Goal: Information Seeking & Learning: Learn about a topic

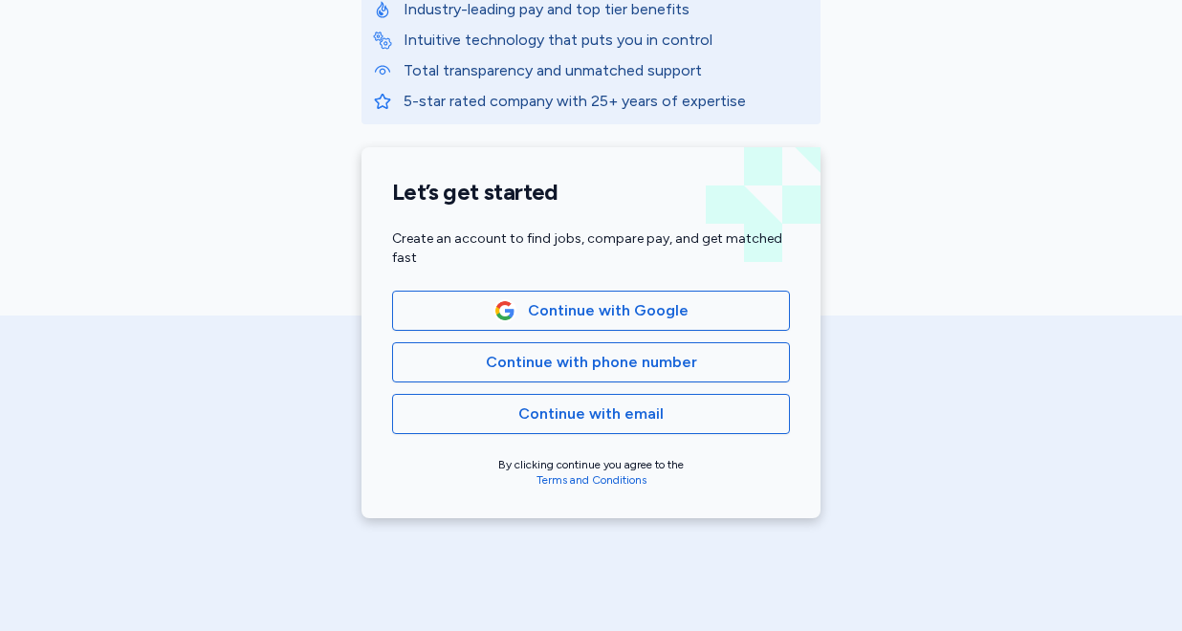
scroll to position [325, 0]
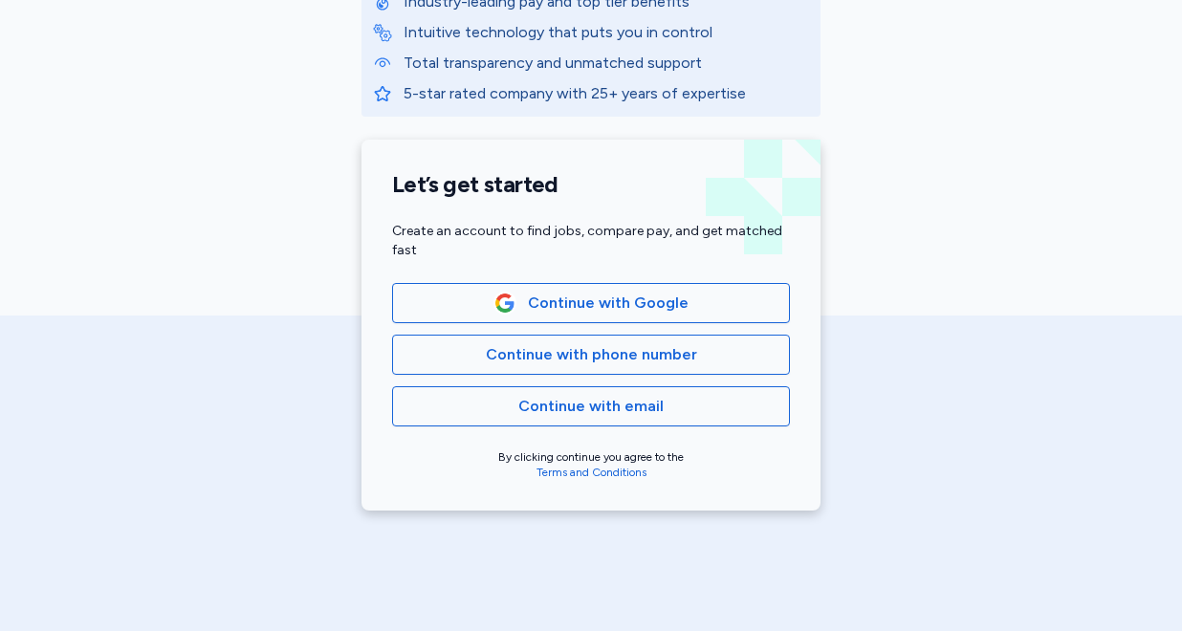
click at [606, 410] on span "Continue with email" at bounding box center [590, 406] width 145 height 23
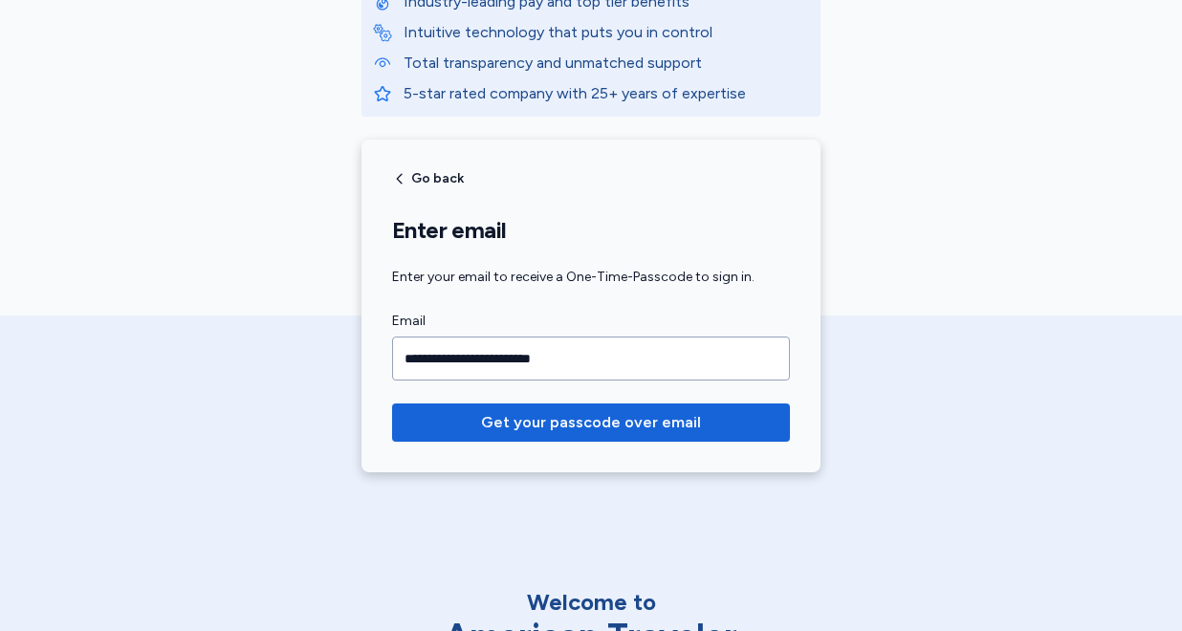
type input "**********"
click at [392, 404] on button "Get your passcode over email" at bounding box center [591, 423] width 398 height 38
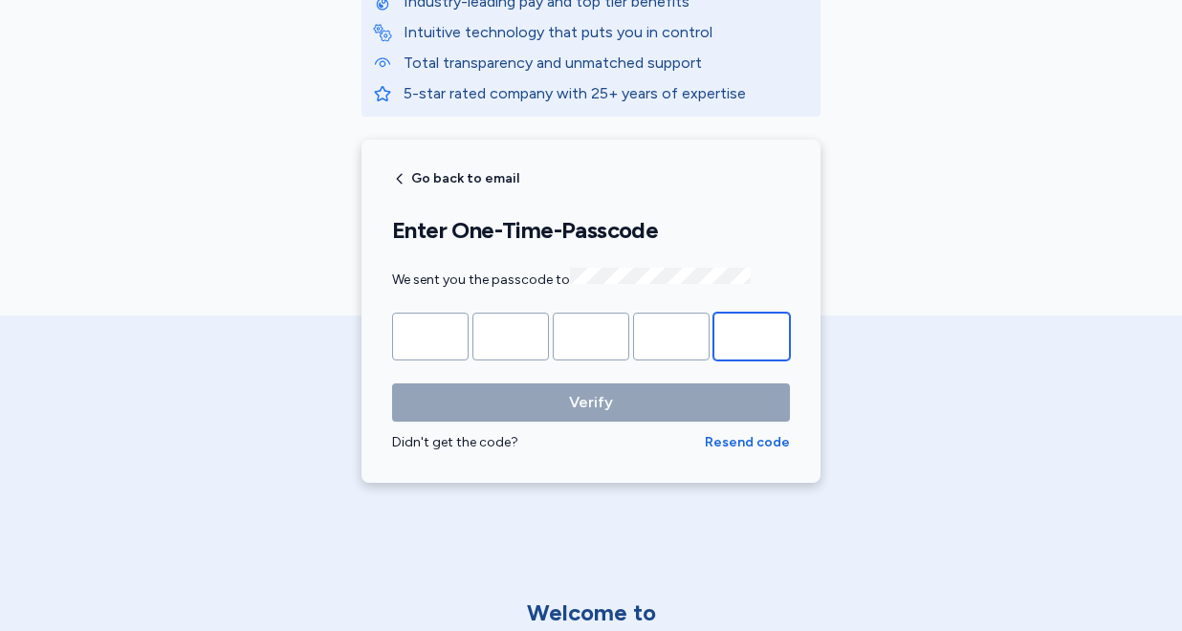
paste input "*"
type input "*"
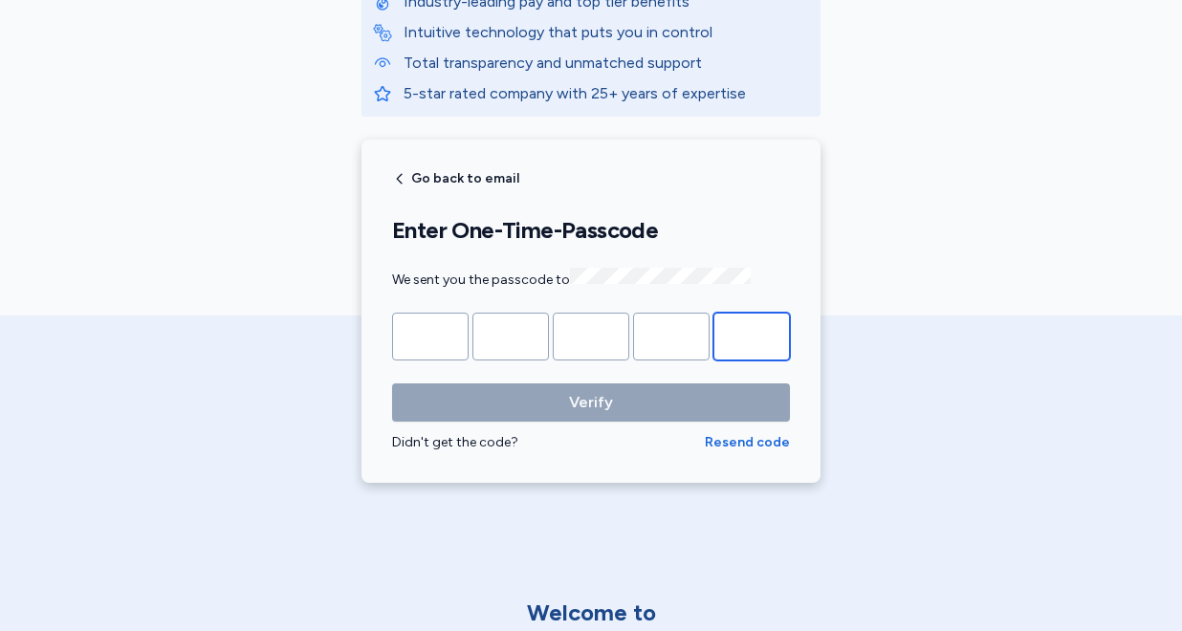
type input "*"
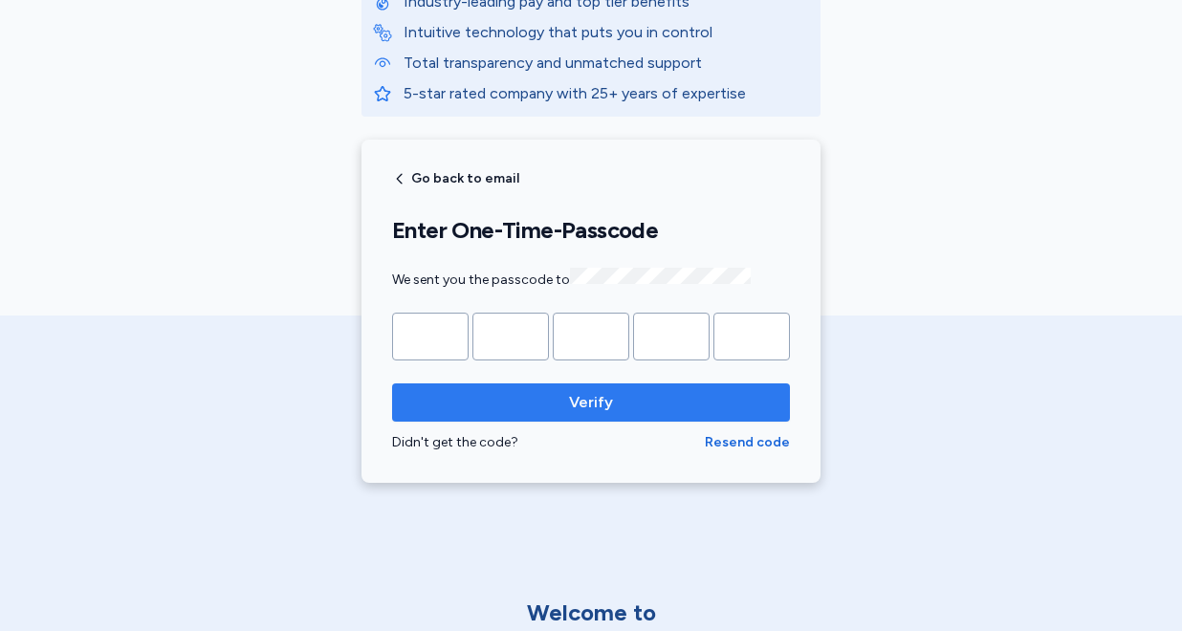
click at [519, 404] on span "Verify" at bounding box center [590, 402] width 367 height 23
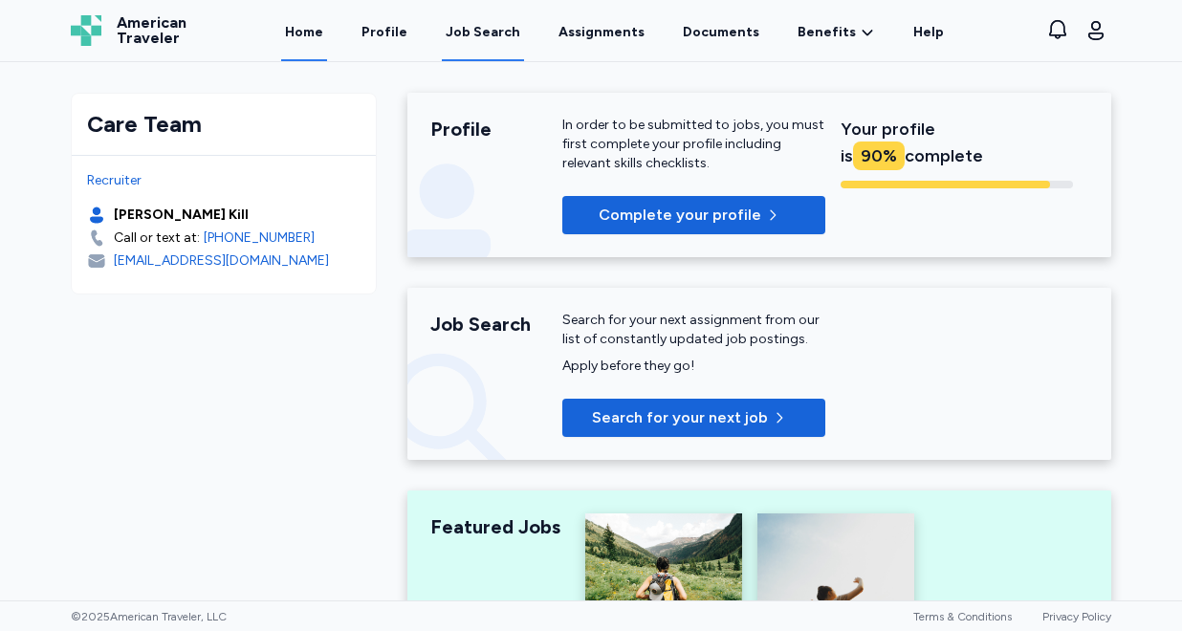
click at [480, 33] on div "Job Search" at bounding box center [483, 32] width 75 height 19
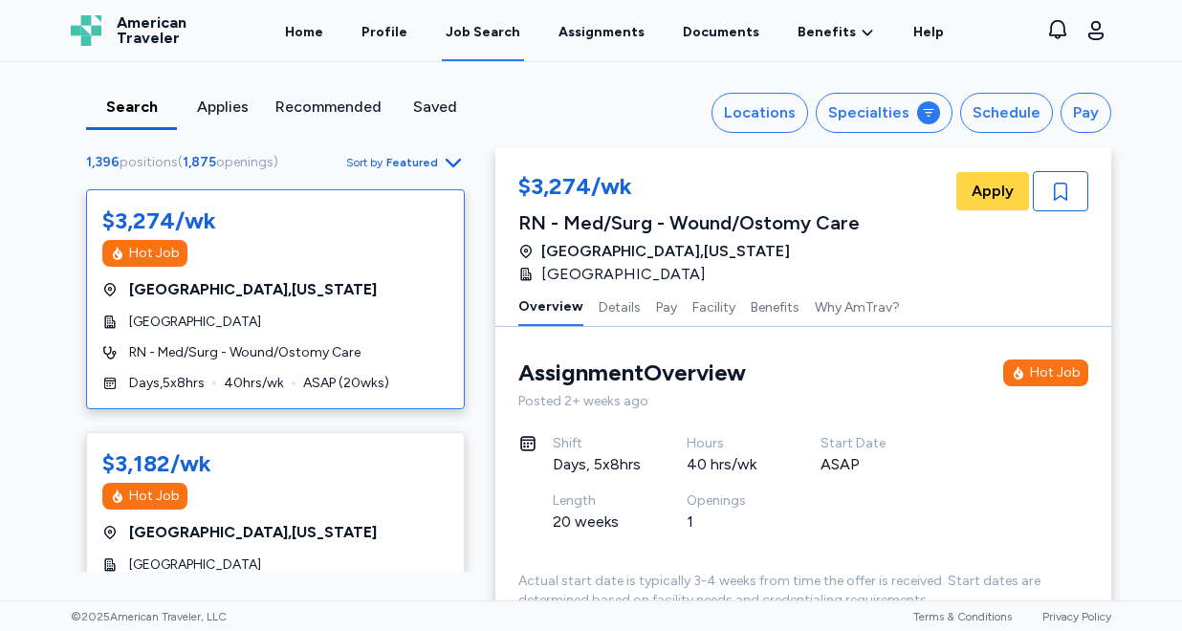
click at [410, 164] on span "Featured" at bounding box center [412, 162] width 52 height 15
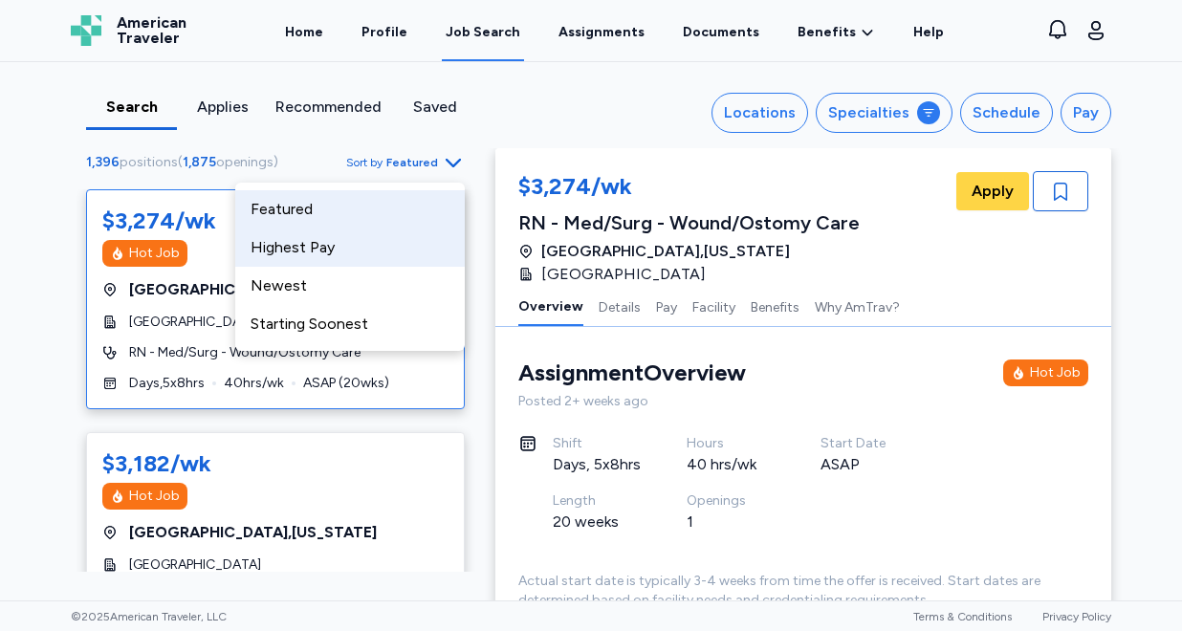
click at [381, 262] on div "Highest Pay" at bounding box center [350, 248] width 230 height 38
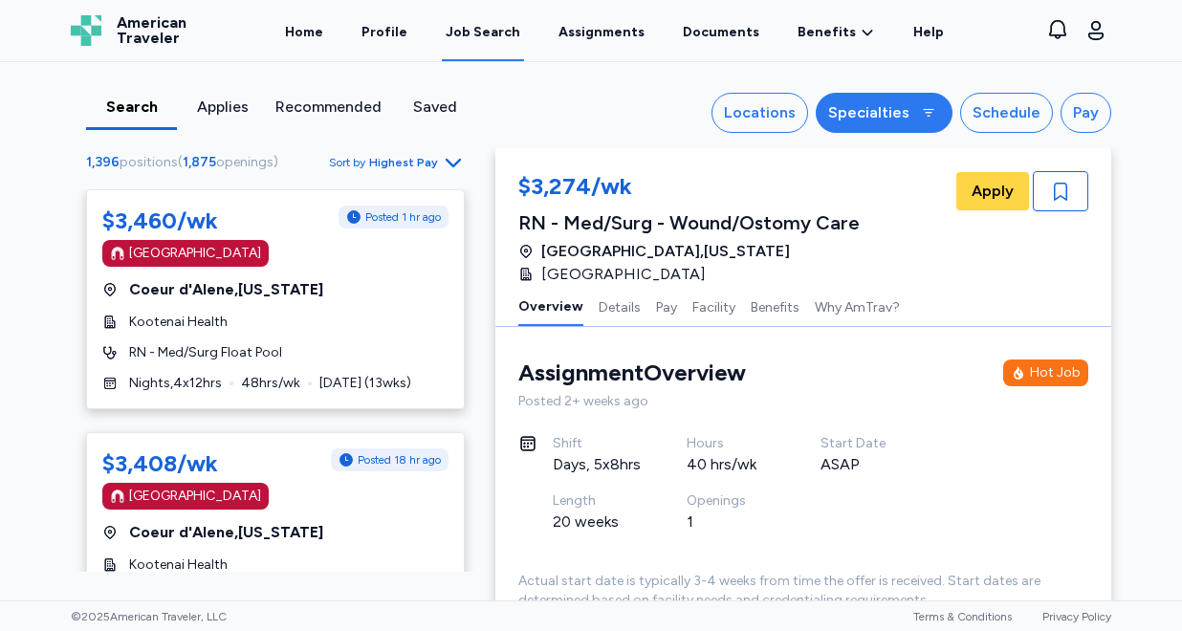
click at [930, 120] on icon at bounding box center [928, 112] width 15 height 15
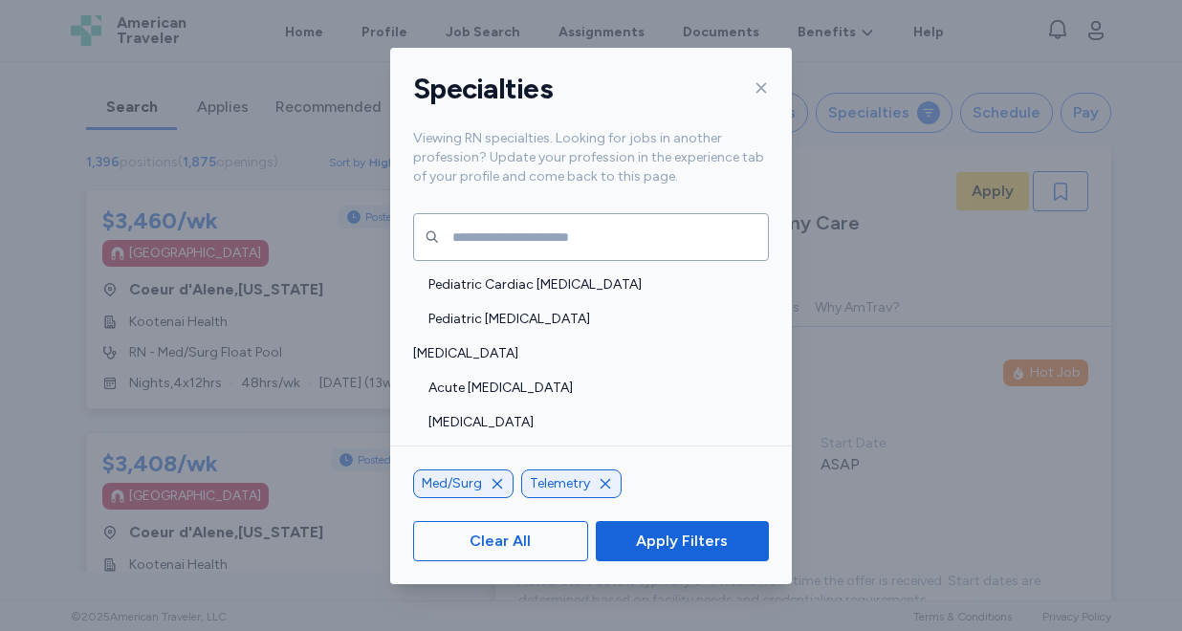
scroll to position [349, 0]
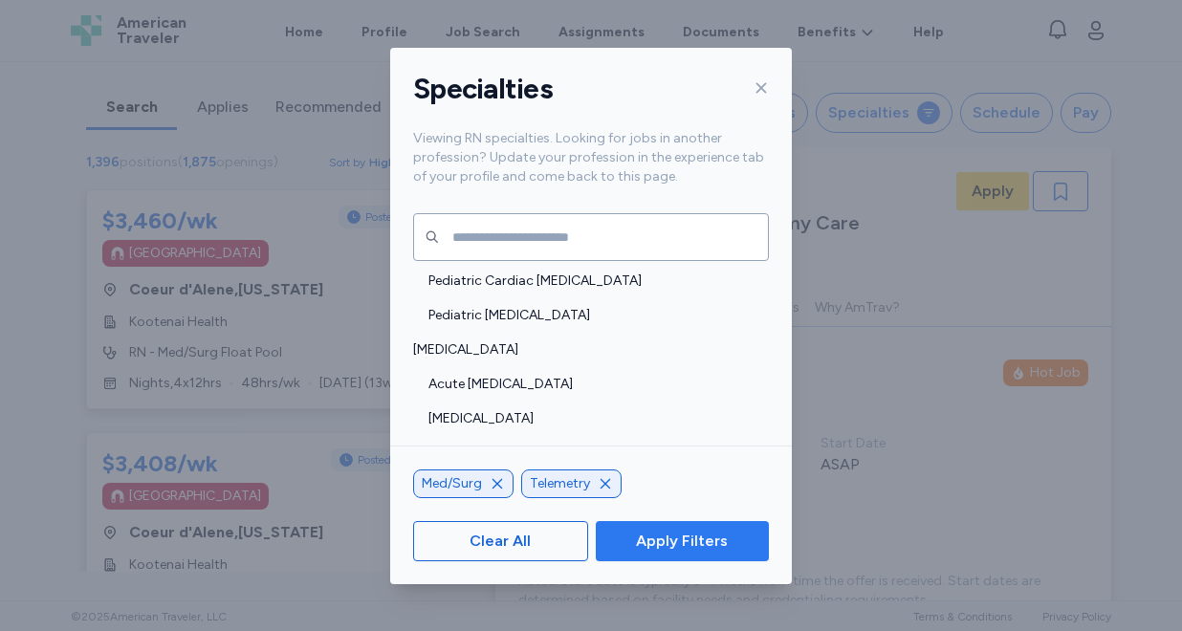
click at [666, 542] on span "Apply Filters" at bounding box center [682, 541] width 92 height 23
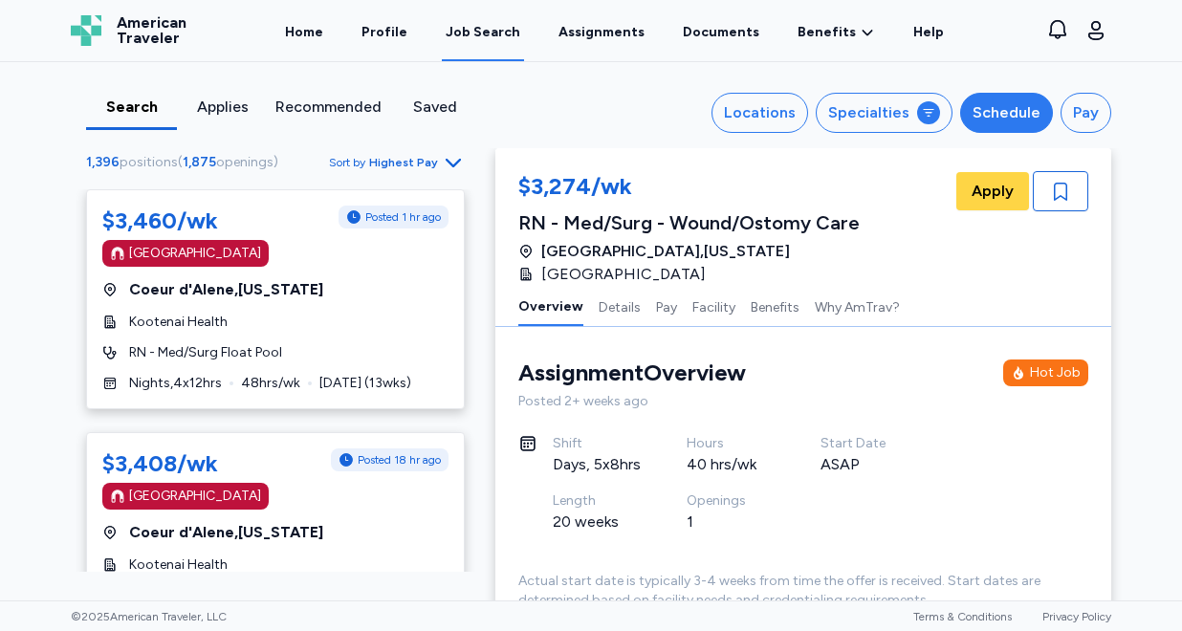
click at [987, 110] on div "Schedule" at bounding box center [1007, 112] width 68 height 23
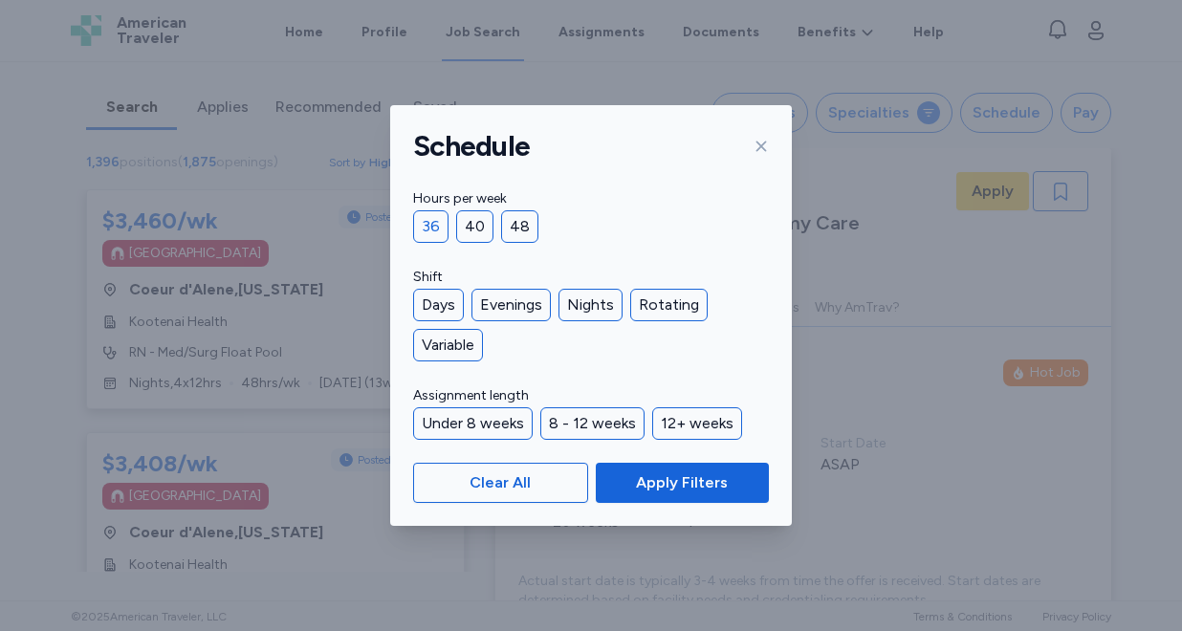
click at [435, 222] on div "36" at bounding box center [430, 226] width 35 height 33
click at [460, 226] on div "40" at bounding box center [474, 226] width 37 height 33
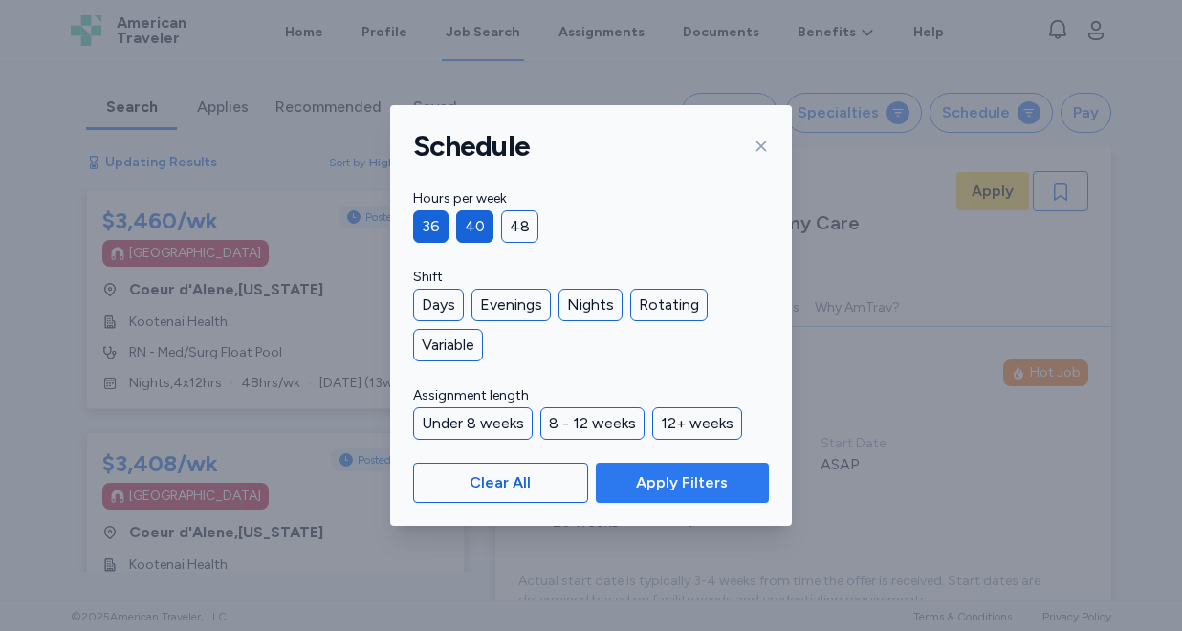
click at [660, 484] on span "Apply Filters" at bounding box center [682, 482] width 92 height 23
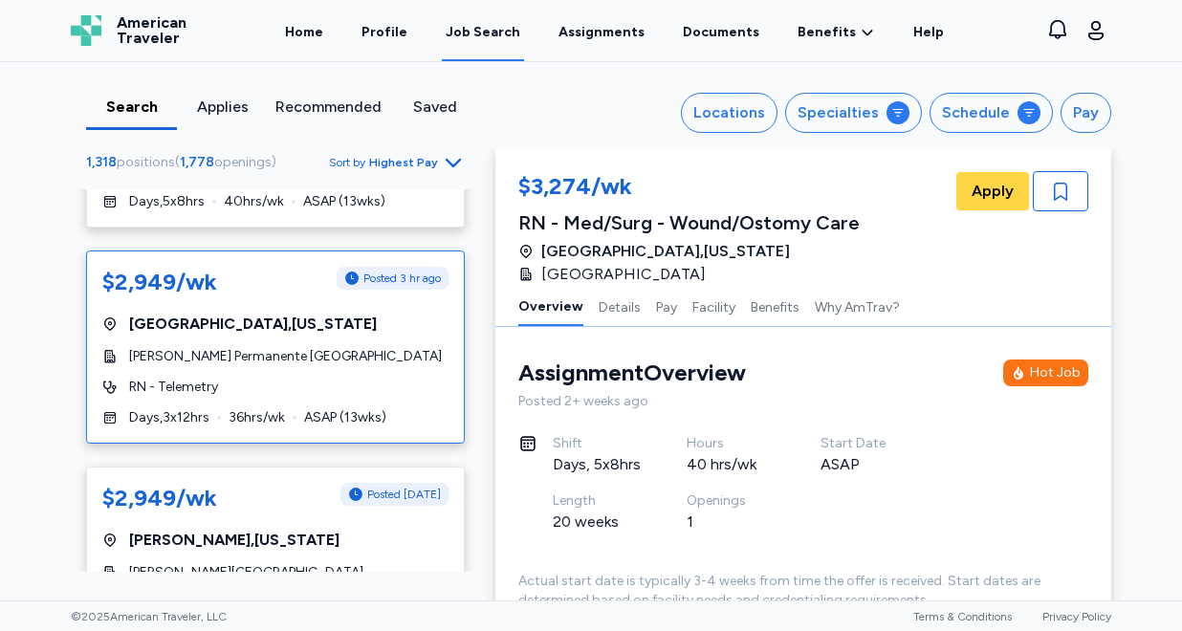
scroll to position [651, 0]
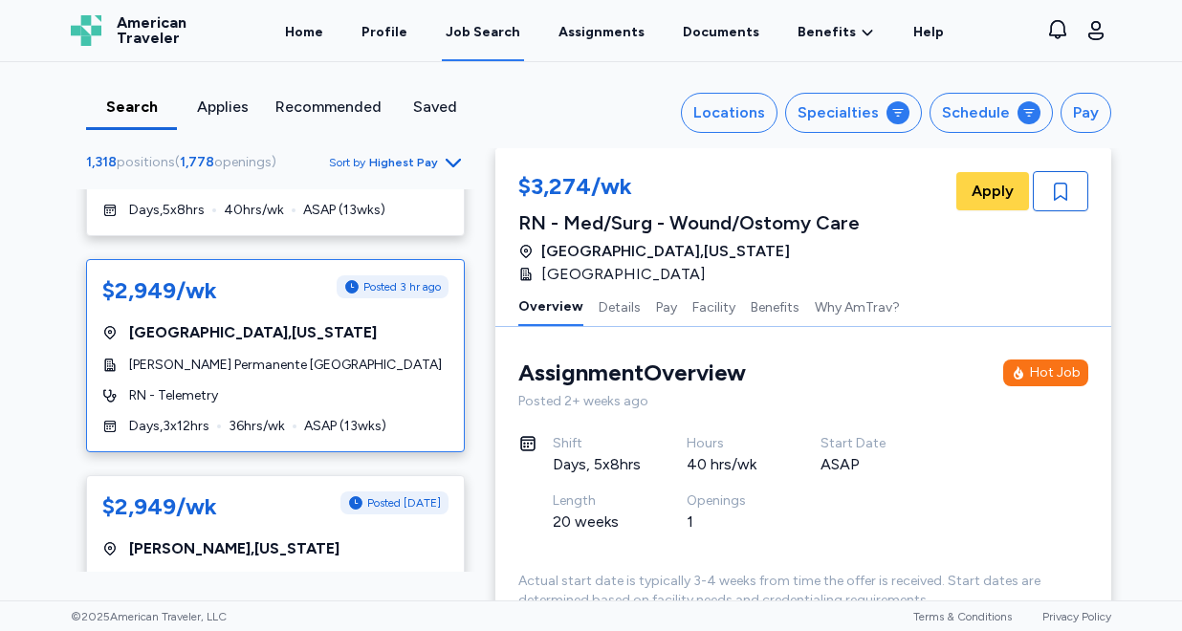
click at [317, 357] on div "$2,949/wk Posted 3 hr ago [GEOGRAPHIC_DATA] , [US_STATE] [PERSON_NAME] Permanen…" at bounding box center [275, 355] width 379 height 193
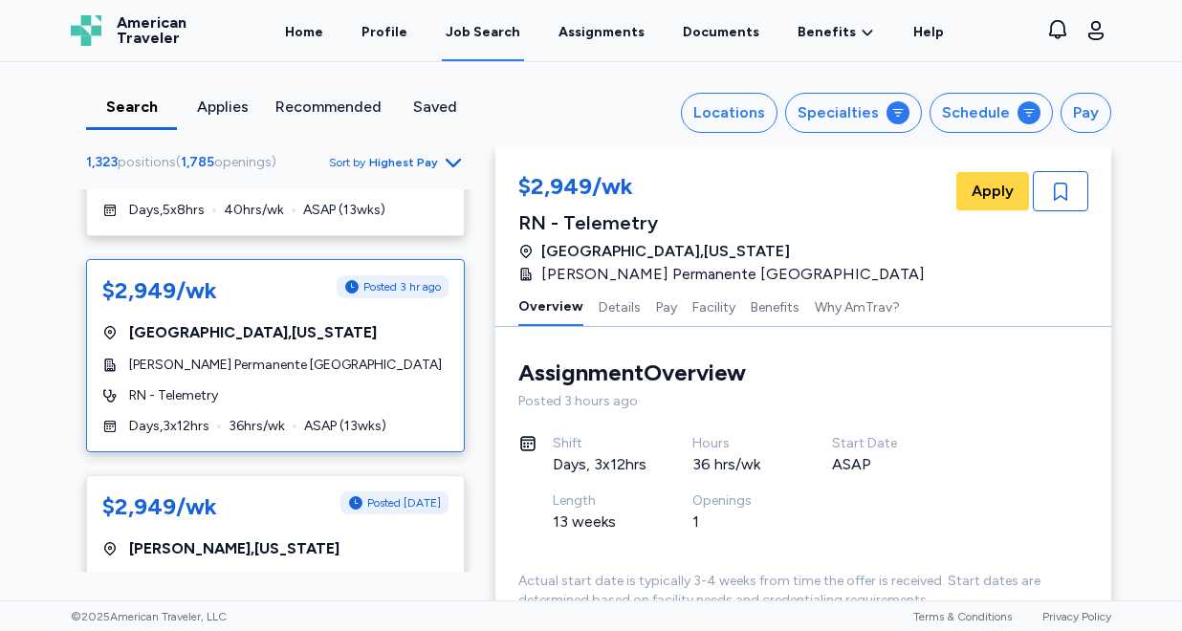
click at [306, 356] on span "[PERSON_NAME] Permanente [GEOGRAPHIC_DATA]" at bounding box center [285, 365] width 313 height 19
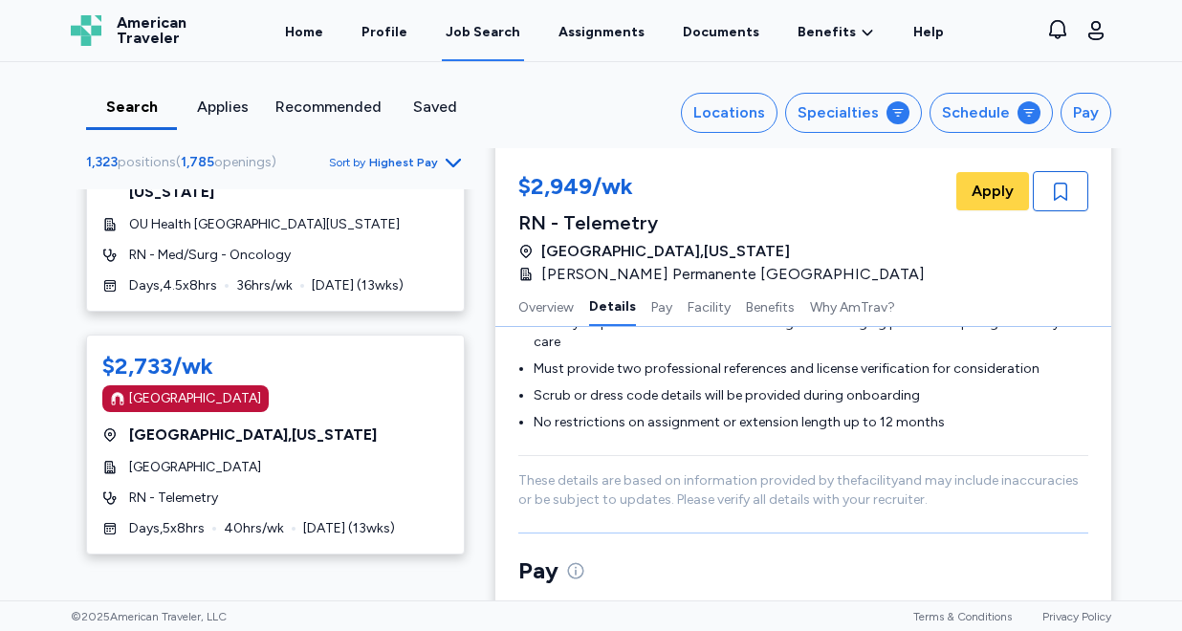
scroll to position [2592, 0]
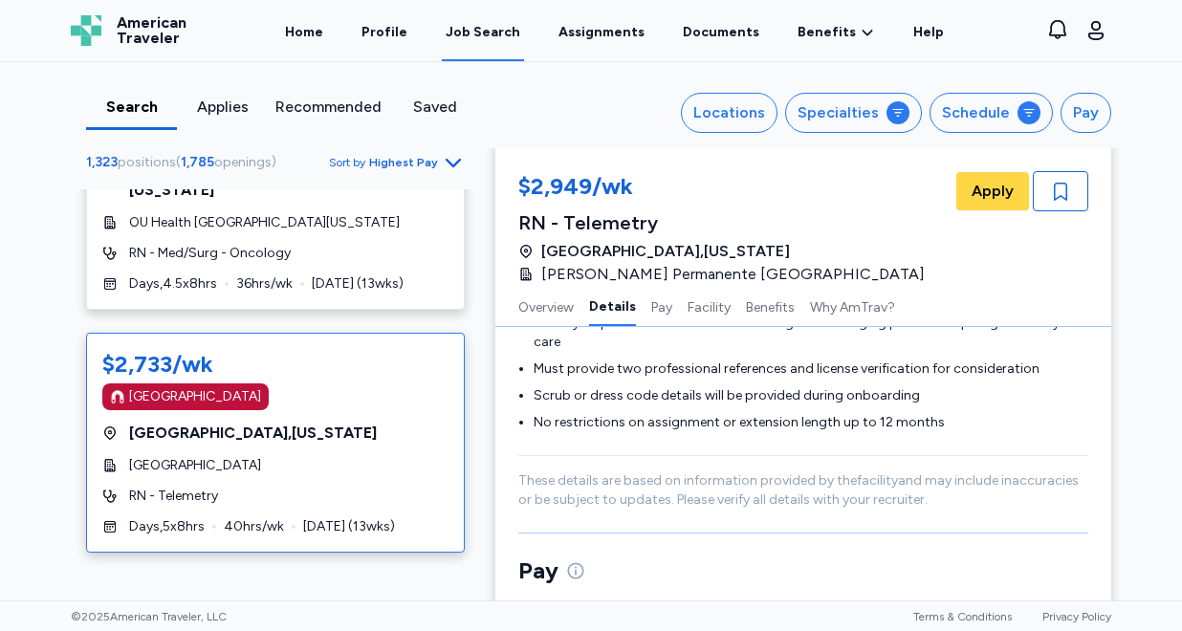
click at [372, 410] on div "$2,733/wk [GEOGRAPHIC_DATA] [GEOGRAPHIC_DATA] , [US_STATE] [GEOGRAPHIC_DATA] RN…" at bounding box center [275, 443] width 379 height 220
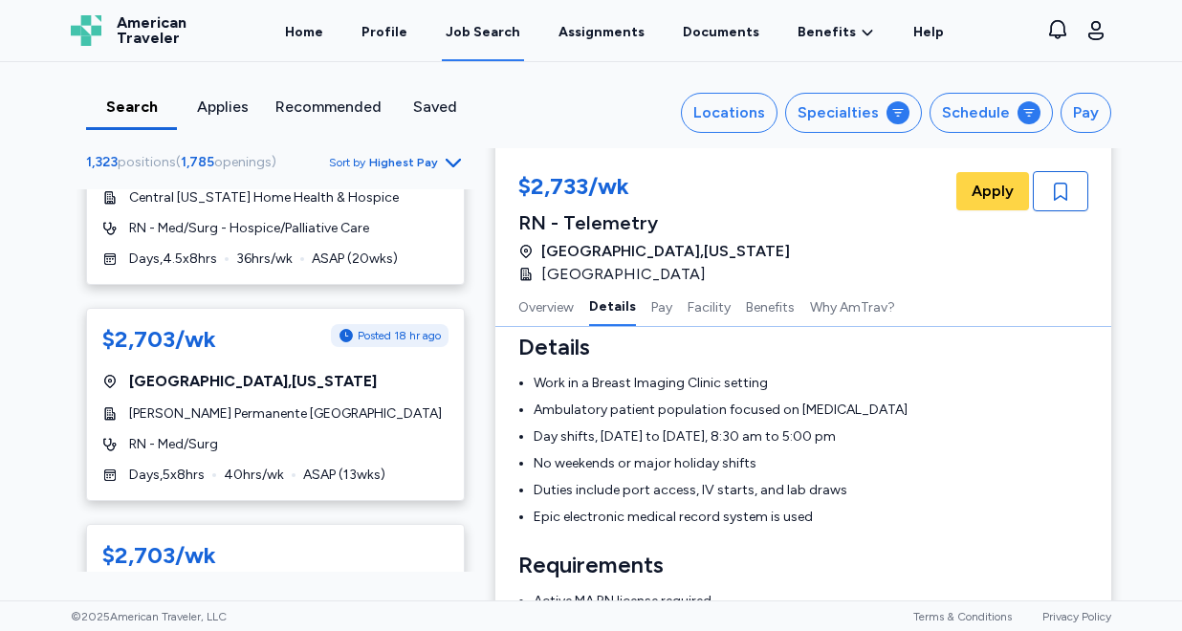
scroll to position [4471, 0]
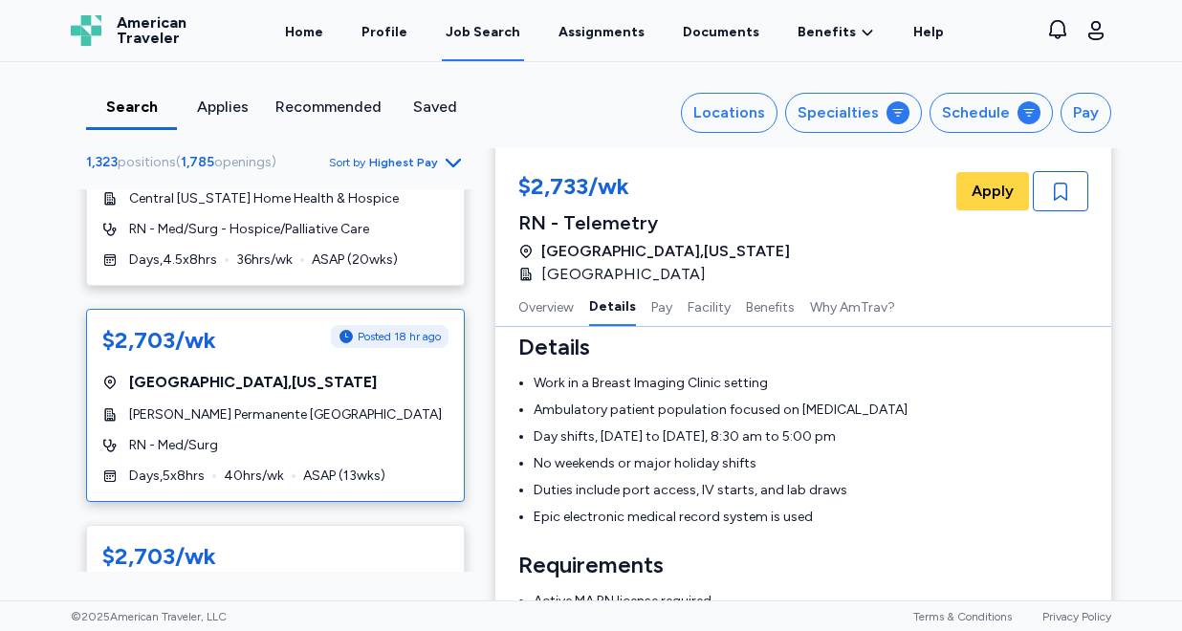
click at [327, 436] on div "RN - Med/Surg" at bounding box center [275, 445] width 346 height 19
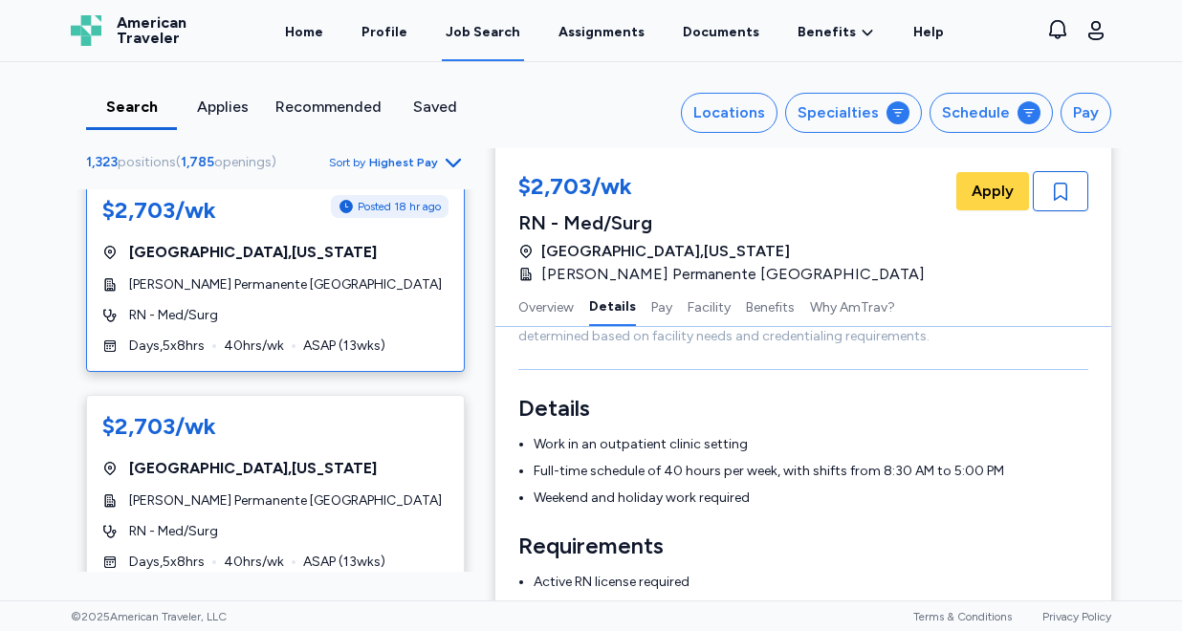
scroll to position [4613, 0]
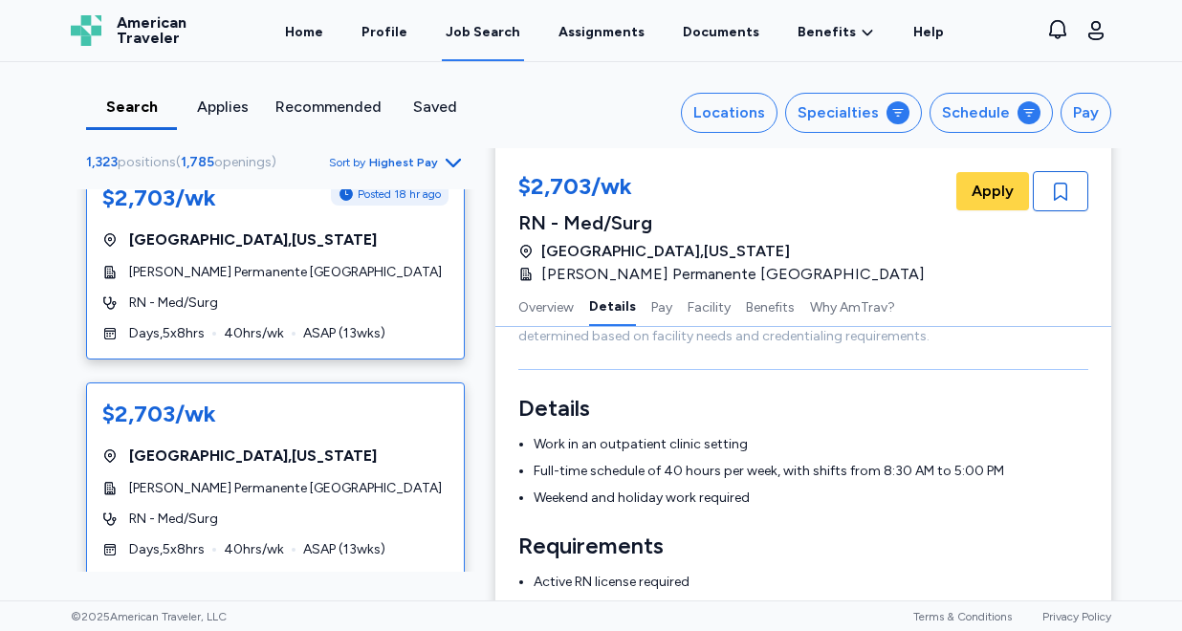
click at [286, 449] on div "$2,703/wk [GEOGRAPHIC_DATA] , [US_STATE] [PERSON_NAME] Permanente [GEOGRAPHIC_D…" at bounding box center [275, 479] width 379 height 193
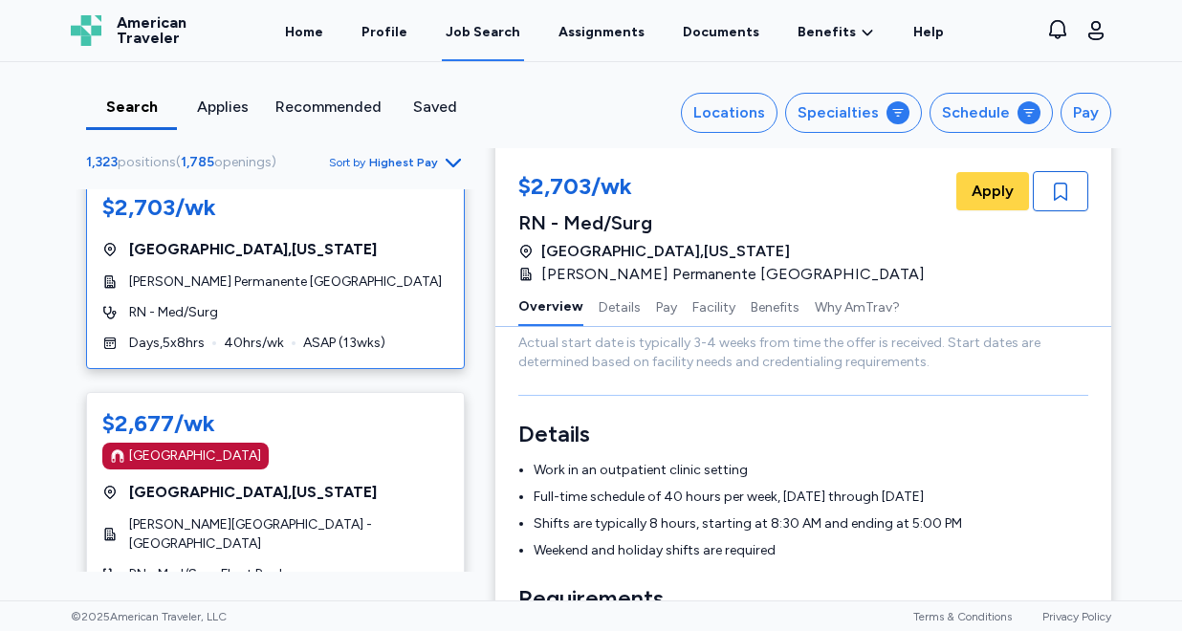
scroll to position [4821, 0]
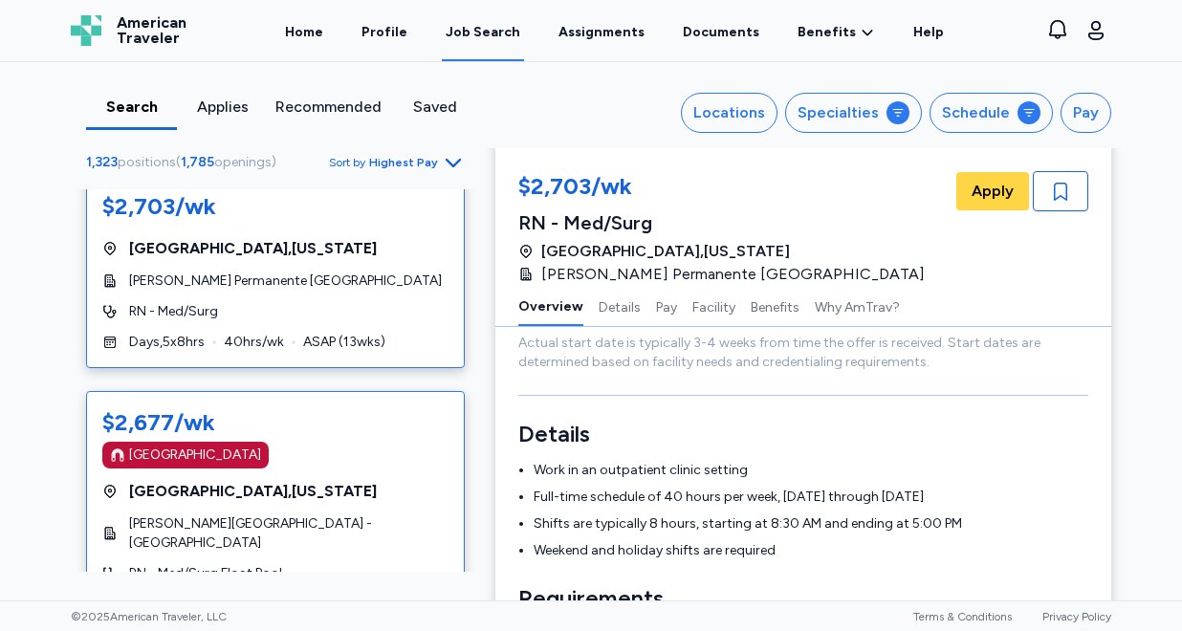
click at [350, 480] on div "[GEOGRAPHIC_DATA] , [US_STATE]" at bounding box center [275, 491] width 346 height 23
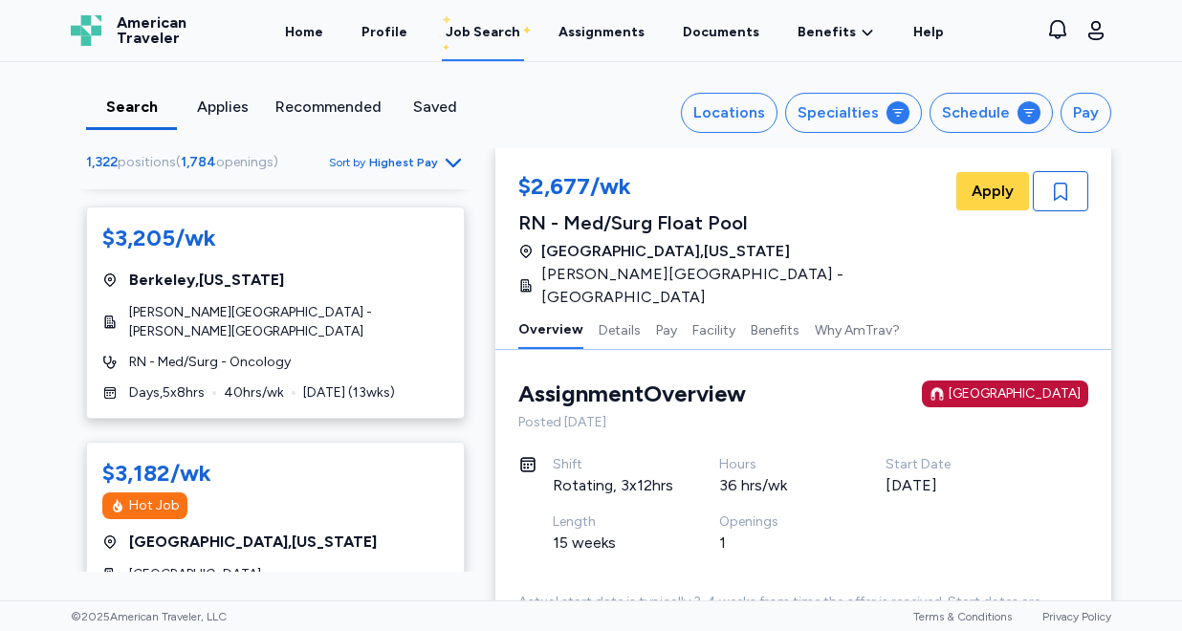
scroll to position [229, 0]
